Goal: Transaction & Acquisition: Purchase product/service

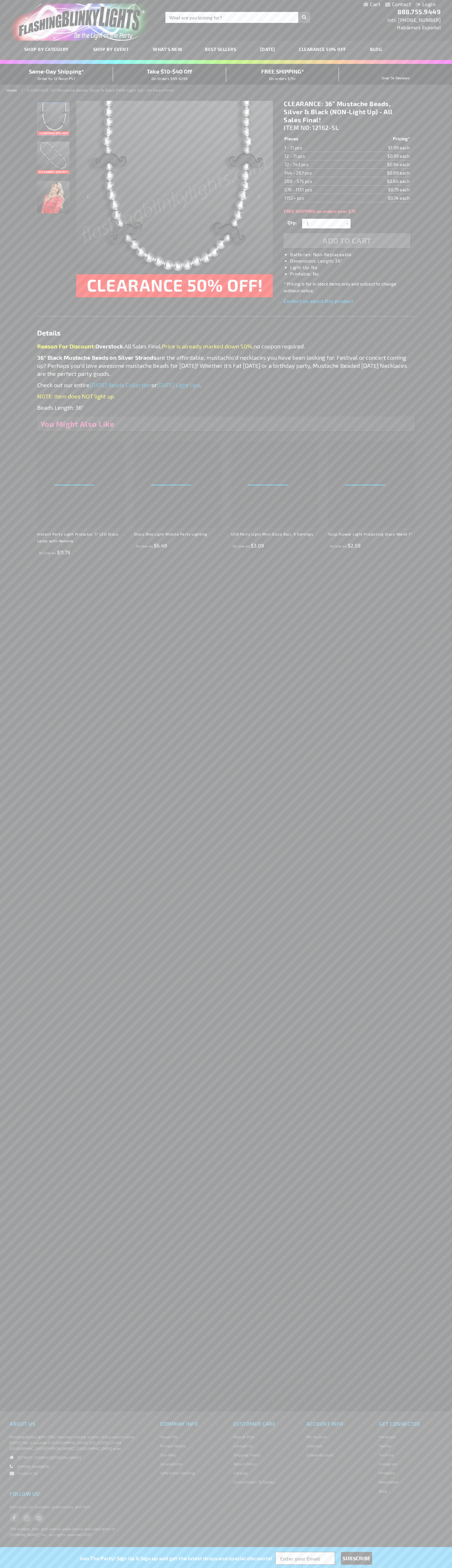
click at [96, 357] on strong "36" Black Mustache Beads on Silver Strands" at bounding box center [97, 357] width 119 height 7
click at [431, 9] on li "Login" at bounding box center [425, 4] width 29 height 8
click at [426, 279] on div "Contact Compare Products Login Skip to Content My Cart My Cart Close You have n…" at bounding box center [226, 784] width 452 height 1568
click at [244, 1567] on html "The store will not work correctly when cookies are disabled. Contact Compare Pr…" at bounding box center [226, 784] width 452 height 1568
click at [21, 702] on div "Contact Compare Products Login Skip to Content My Cart My Cart Close You have n…" at bounding box center [226, 784] width 452 height 1568
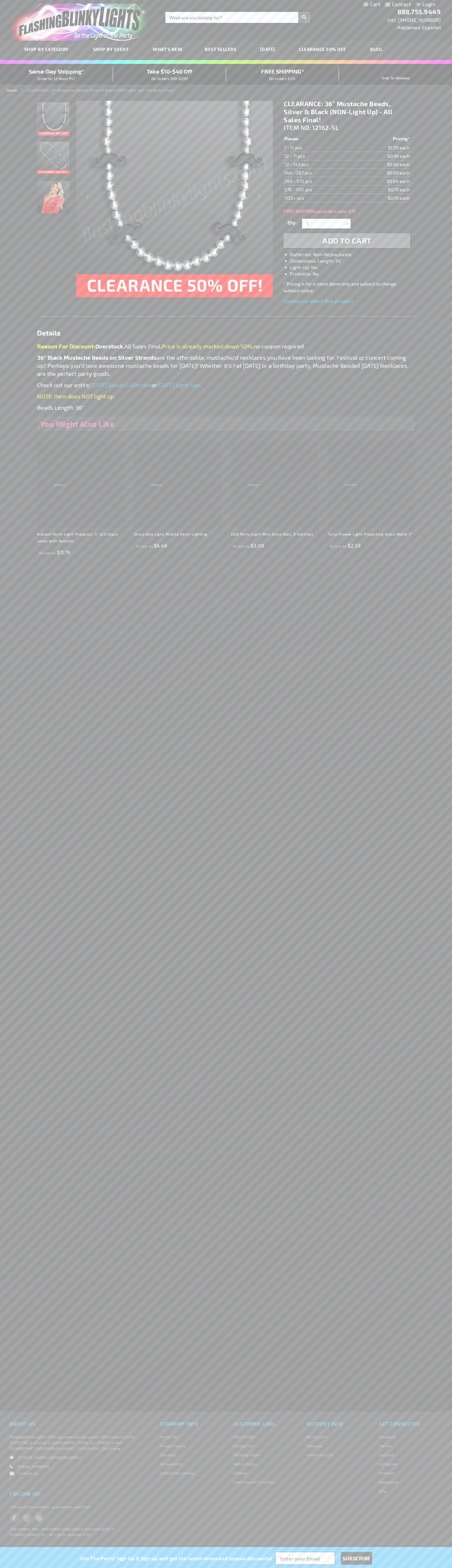
click at [96, 357] on strong "36" Black Mustache Beads on Silver Strands" at bounding box center [97, 357] width 119 height 7
click at [347, 240] on span "Add to Cart" at bounding box center [347, 240] width 49 height 9
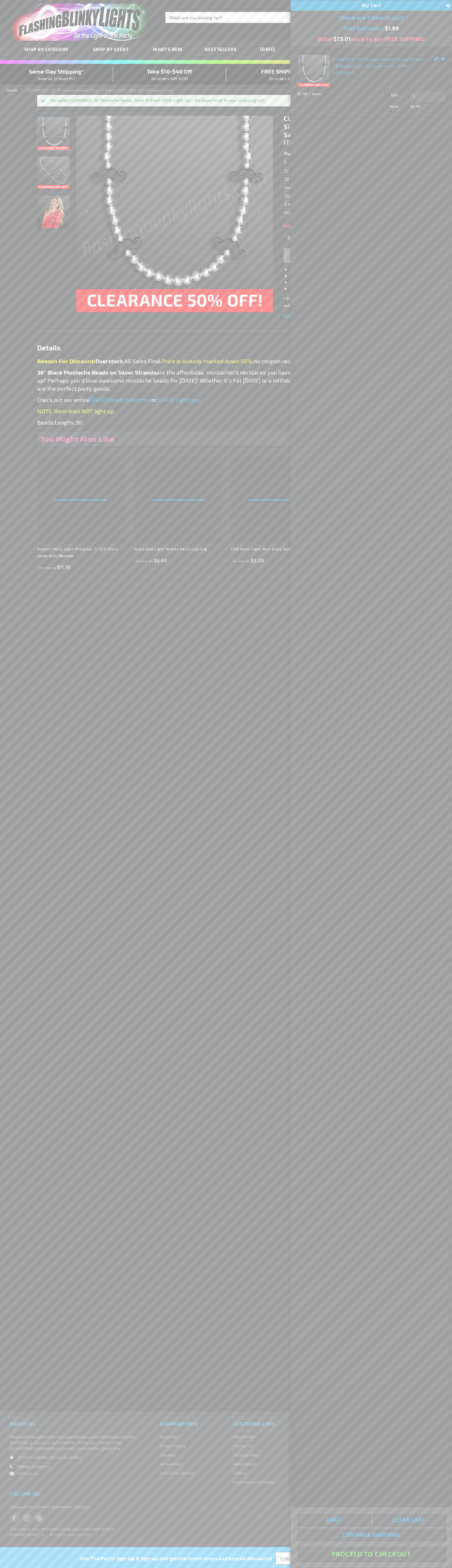
click at [371, 1554] on button "Proceed To Checkout" at bounding box center [371, 1554] width 148 height 15
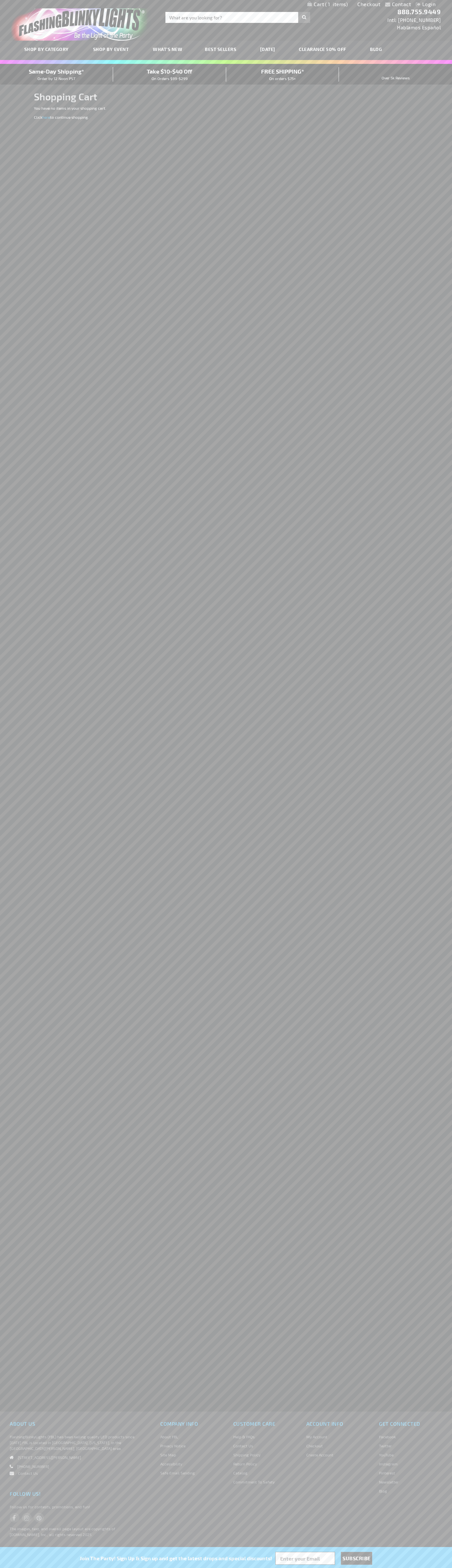
click at [57, 74] on span "Same-Day Shipping*" at bounding box center [56, 71] width 55 height 7
click at [369, 4] on link "Checkout" at bounding box center [369, 4] width 23 height 6
click at [57, 74] on span "Same-Day Shipping*" at bounding box center [56, 71] width 55 height 7
click at [66, 29] on img "store logo" at bounding box center [81, 22] width 139 height 37
click at [437, 1480] on li "Newsletter" at bounding box center [411, 1483] width 63 height 9
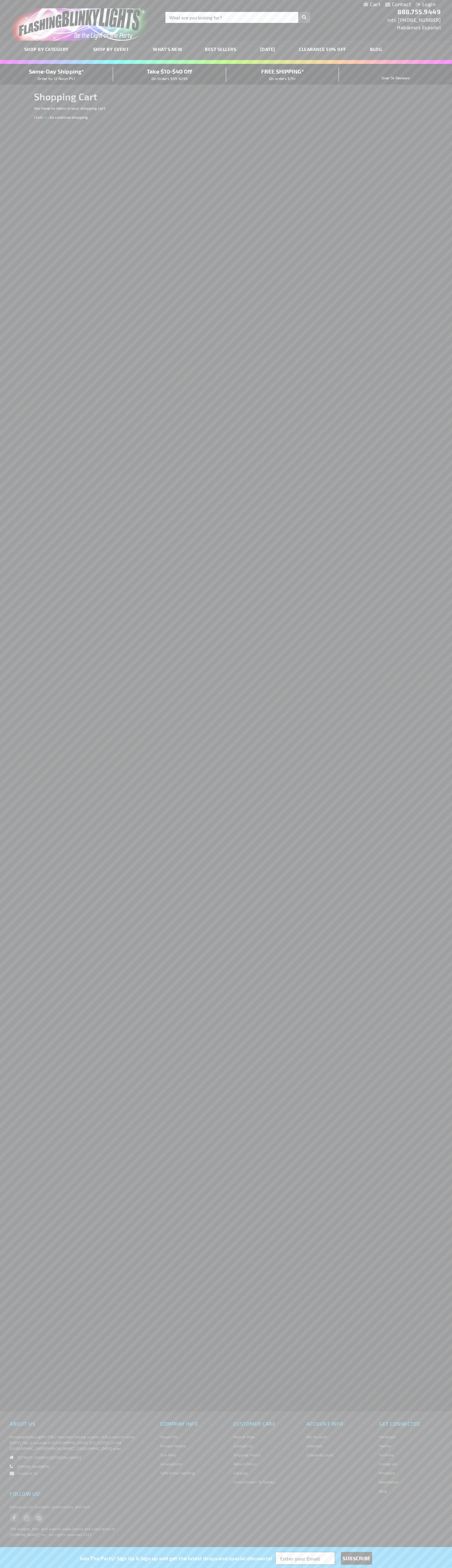
click at [372, 1567] on html "The store will not work correctly when cookies are disabled. Contact Compare Pr…" at bounding box center [226, 784] width 452 height 1568
click at [6, 189] on div "Contact Compare Products Login Skip to Content My Cart My Cart Close You have n…" at bounding box center [226, 784] width 452 height 1568
click at [57, 74] on span "Same-Day Shipping*" at bounding box center [56, 71] width 55 height 7
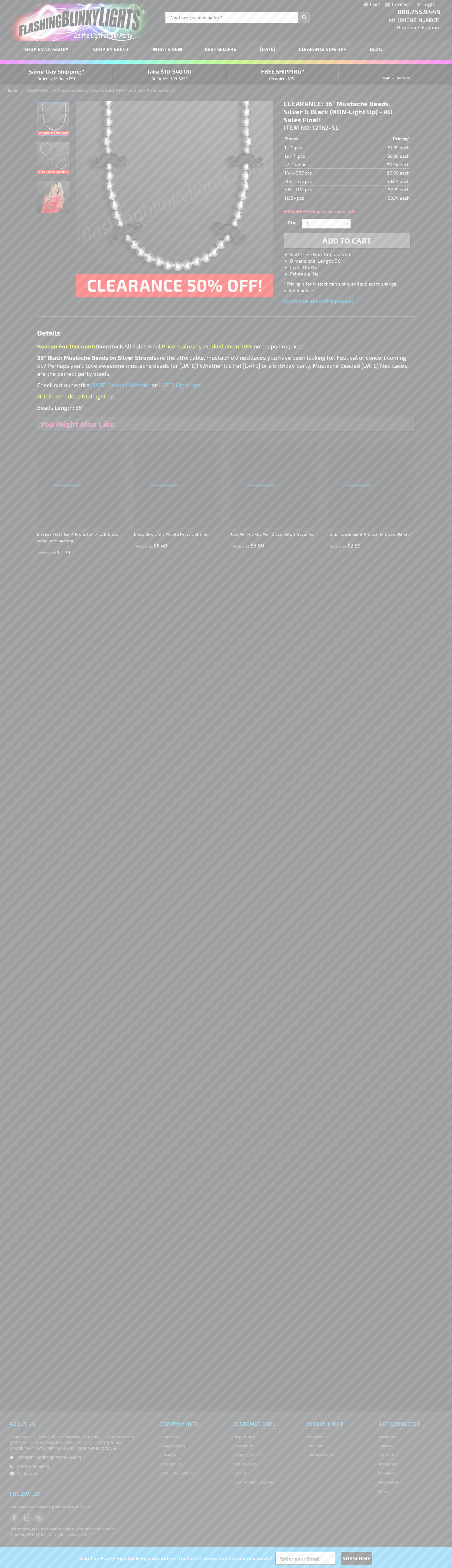
click at [372, 4] on link "My Cart" at bounding box center [372, 4] width 17 height 6
